Goal: Check status: Check status

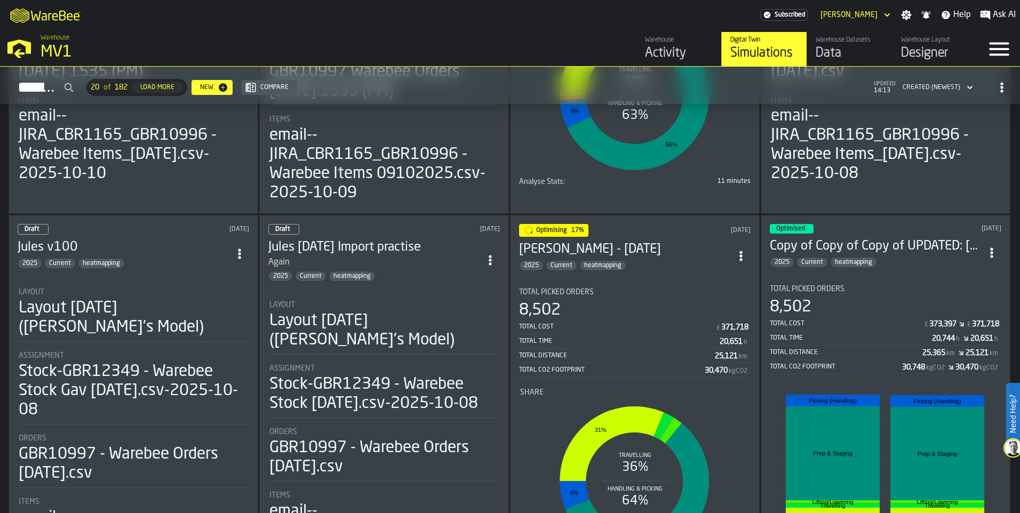
scroll to position [320, 0]
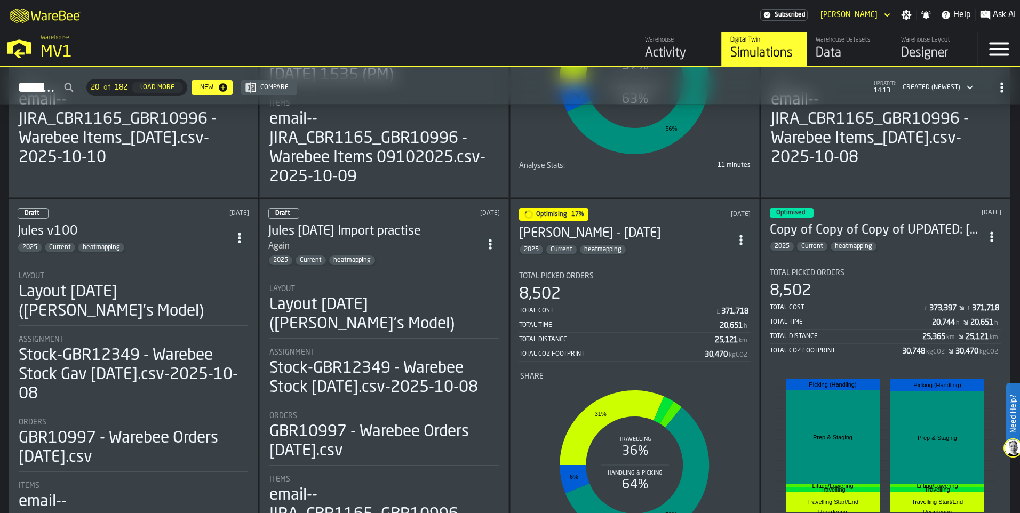
click at [698, 257] on div "Optimising 17% [DATE] [PERSON_NAME] - [DATE] Current heatmapping Total Picked O…" at bounding box center [635, 393] width 250 height 388
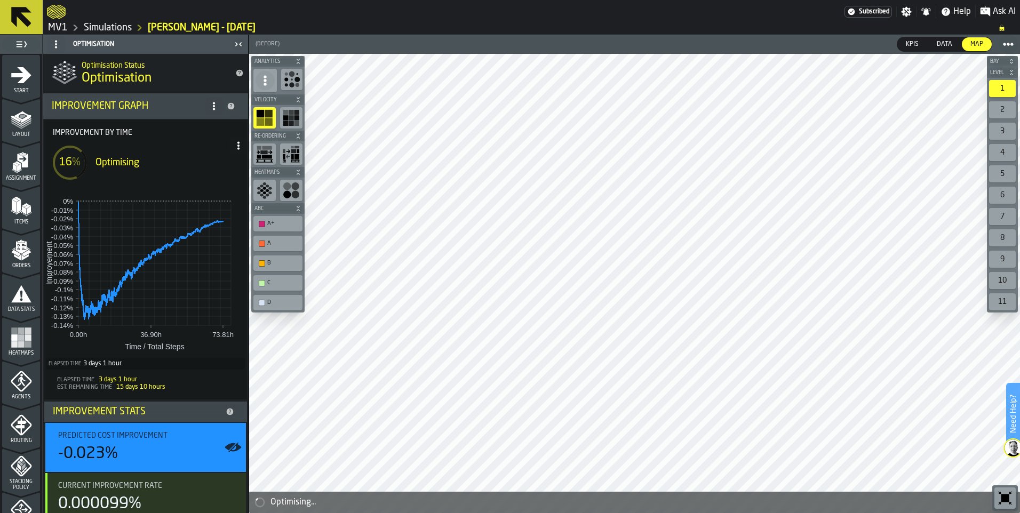
click at [99, 25] on link "Simulations" at bounding box center [108, 28] width 48 height 12
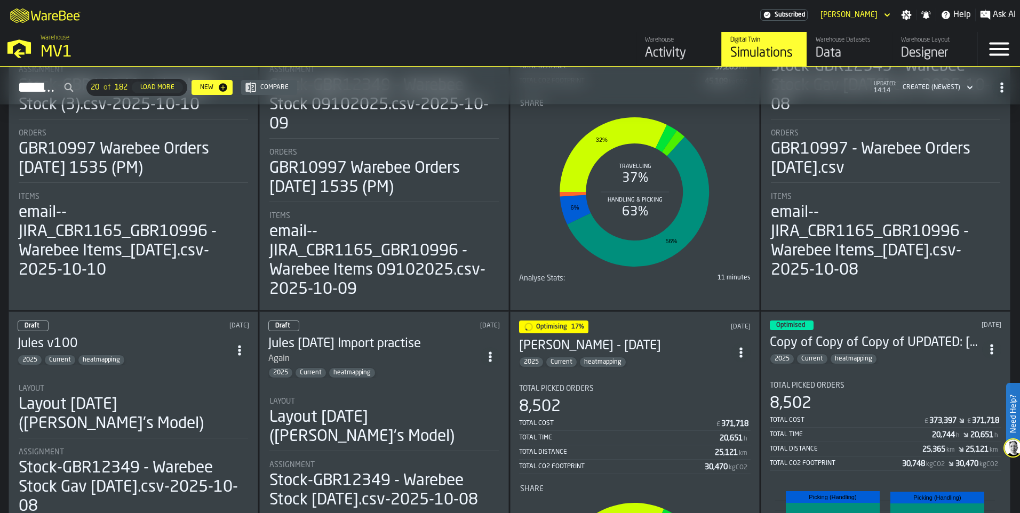
scroll to position [213, 0]
